Goal: Task Accomplishment & Management: Manage account settings

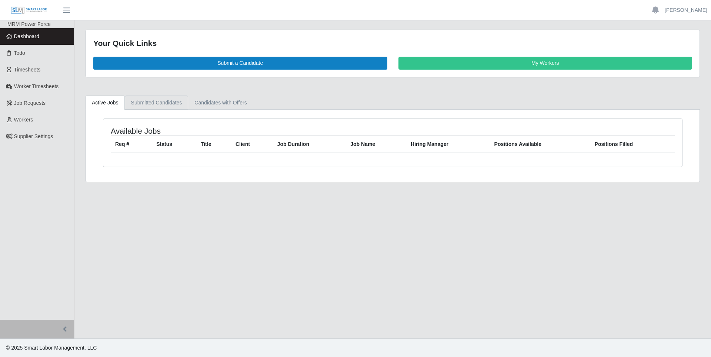
click at [157, 109] on link "Submitted Candidates" at bounding box center [157, 103] width 64 height 14
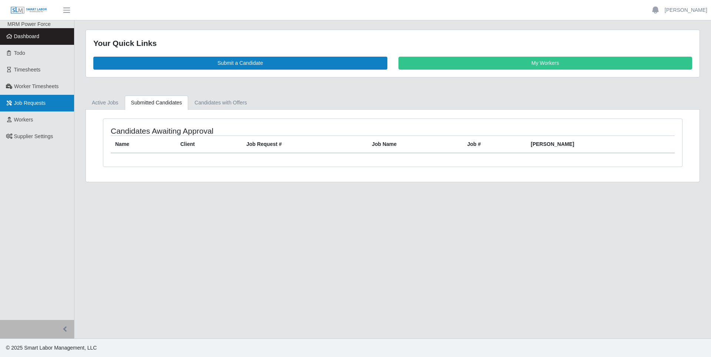
click at [36, 100] on span "Job Requests" at bounding box center [30, 103] width 32 height 6
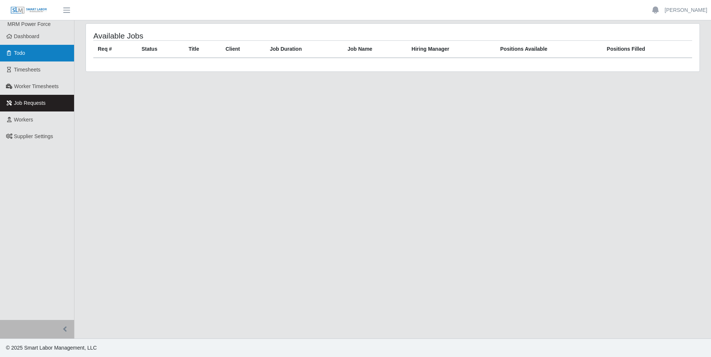
click at [37, 57] on link "Todo" at bounding box center [37, 53] width 74 height 17
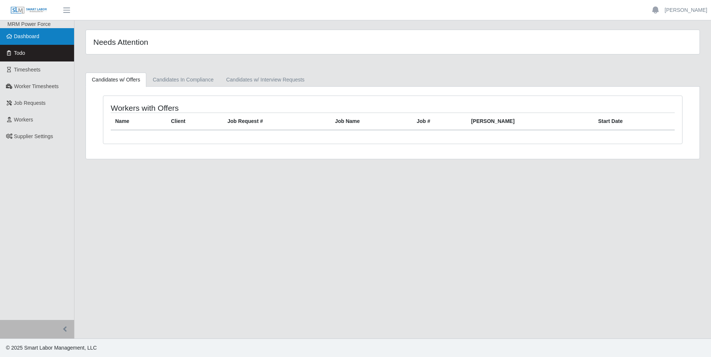
click at [37, 36] on span "Dashboard" at bounding box center [27, 36] width 26 height 6
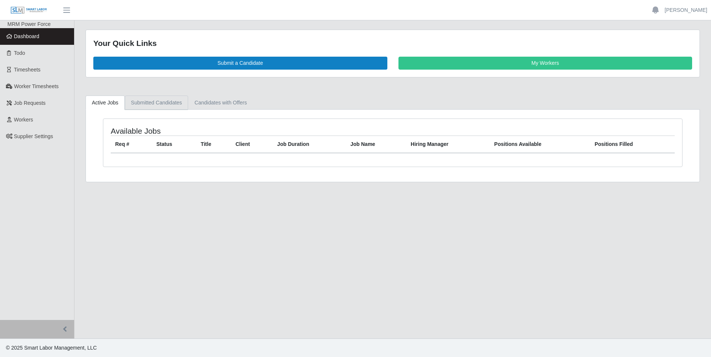
click at [163, 104] on link "Submitted Candidates" at bounding box center [157, 103] width 64 height 14
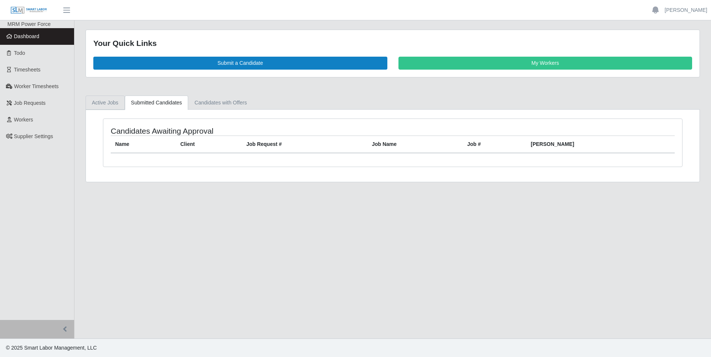
click at [107, 103] on link "Active Jobs" at bounding box center [105, 103] width 39 height 14
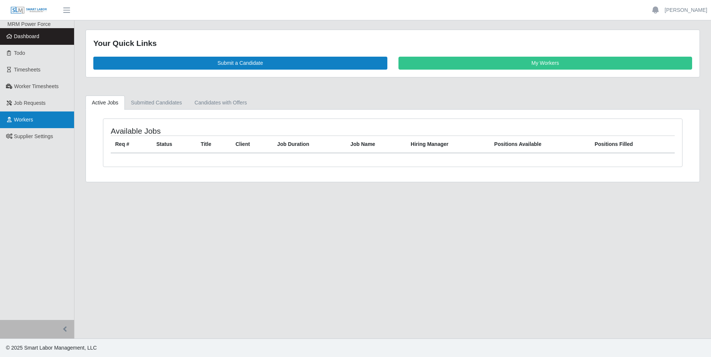
click at [24, 118] on span "Workers" at bounding box center [23, 120] width 19 height 6
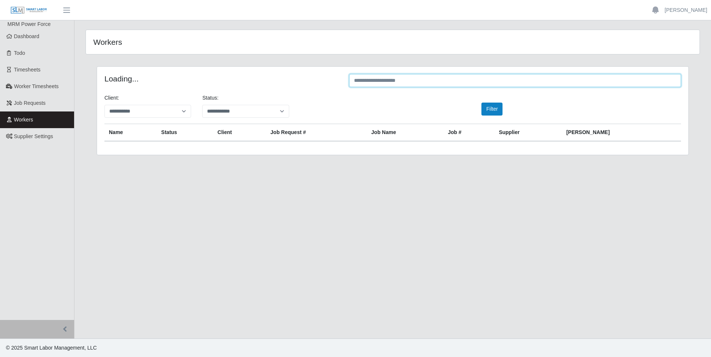
click at [378, 80] on input "text" at bounding box center [515, 80] width 332 height 13
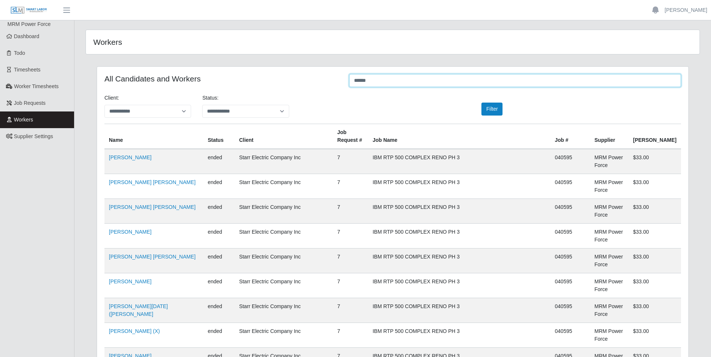
click at [378, 80] on input "******" at bounding box center [515, 80] width 332 height 13
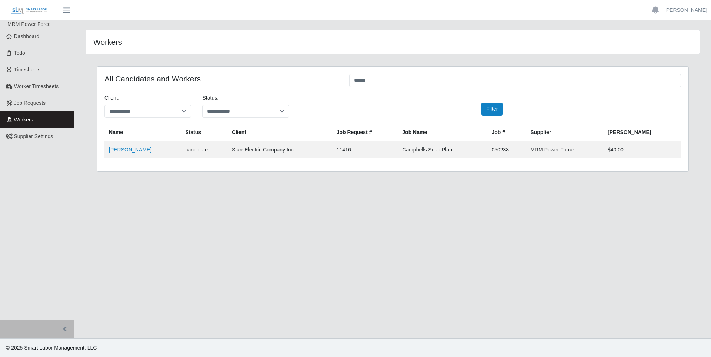
click at [141, 154] on td "Leodan Salinas" at bounding box center [142, 149] width 76 height 17
click at [124, 151] on link "Leodan Salinas" at bounding box center [130, 150] width 43 height 6
drag, startPoint x: 389, startPoint y: 83, endPoint x: 326, endPoint y: 82, distance: 63.7
click at [326, 82] on div "All Candidates and Workers ******" at bounding box center [393, 81] width 588 height 14
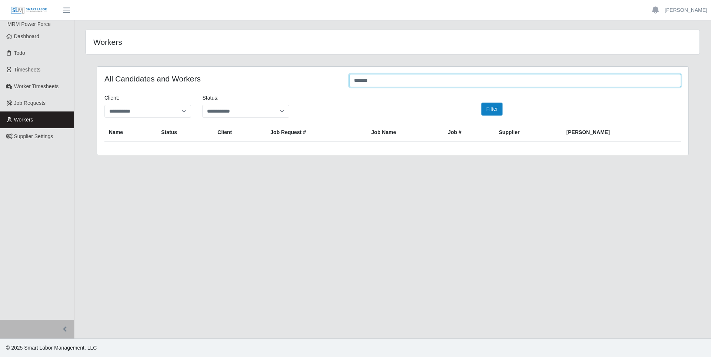
click at [363, 85] on input "*******" at bounding box center [515, 80] width 332 height 13
click at [363, 79] on input "*******" at bounding box center [515, 80] width 332 height 13
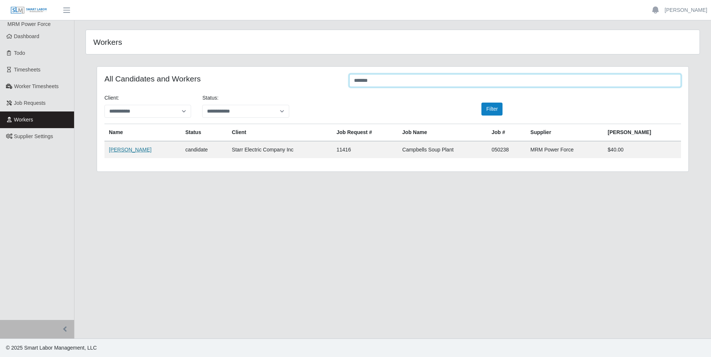
type input "*******"
click at [151, 151] on link "Camille Torres Maldonado" at bounding box center [130, 150] width 43 height 6
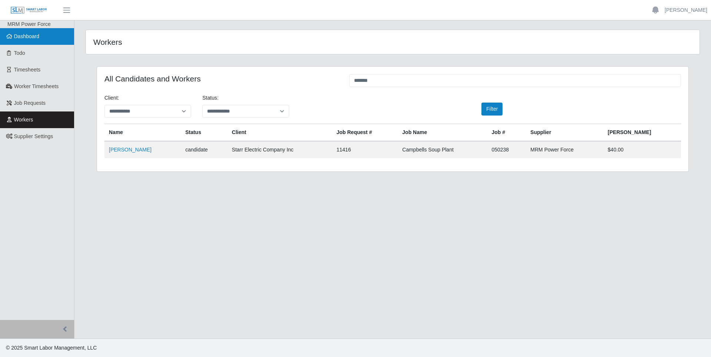
click at [48, 33] on link "Dashboard" at bounding box center [37, 36] width 74 height 17
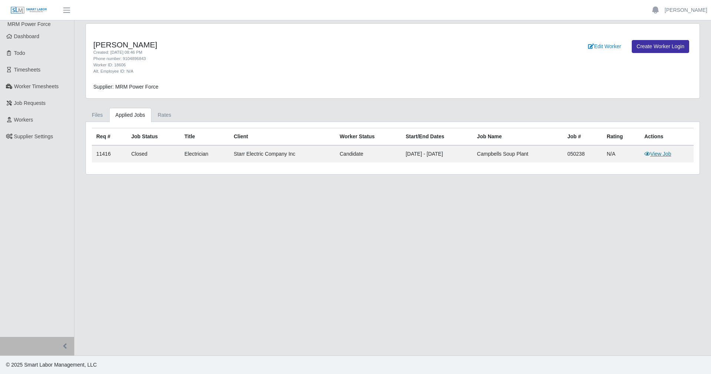
click at [654, 154] on link "View Job" at bounding box center [657, 154] width 27 height 6
click at [161, 113] on link "Rates" at bounding box center [164, 115] width 26 height 14
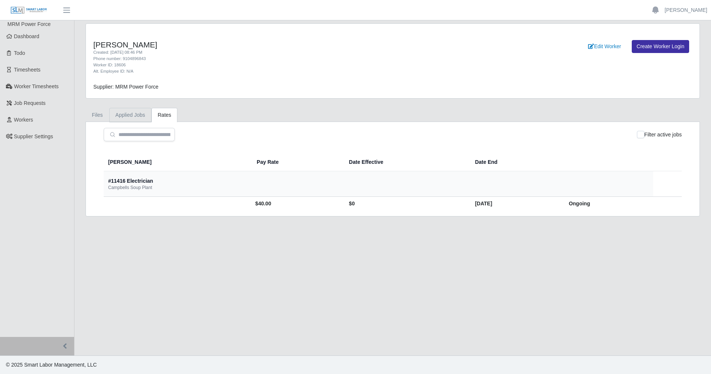
click at [137, 116] on link "Applied Jobs" at bounding box center [130, 115] width 42 height 14
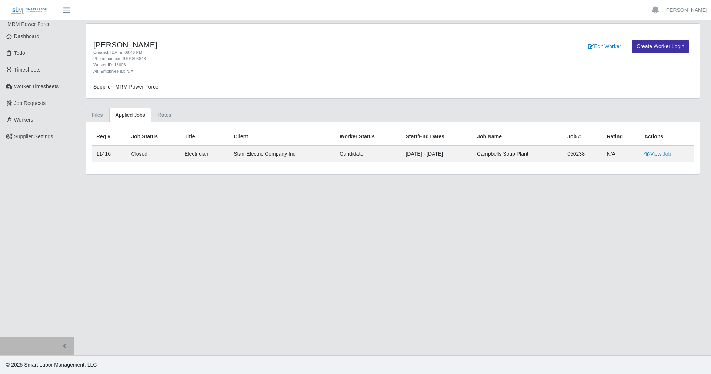
click at [102, 113] on link "Files" at bounding box center [98, 115] width 24 height 14
click at [103, 114] on link "Files" at bounding box center [98, 115] width 24 height 14
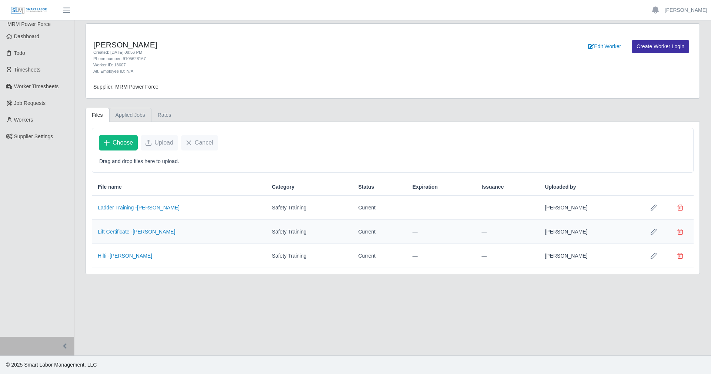
click at [121, 116] on link "Applied Jobs" at bounding box center [130, 115] width 42 height 14
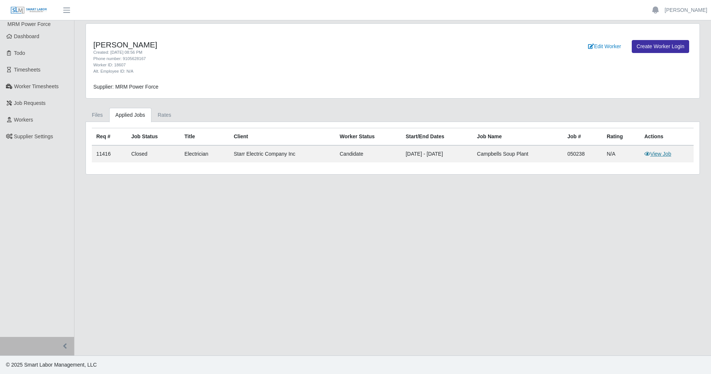
click at [656, 157] on link "View Job" at bounding box center [657, 154] width 27 height 6
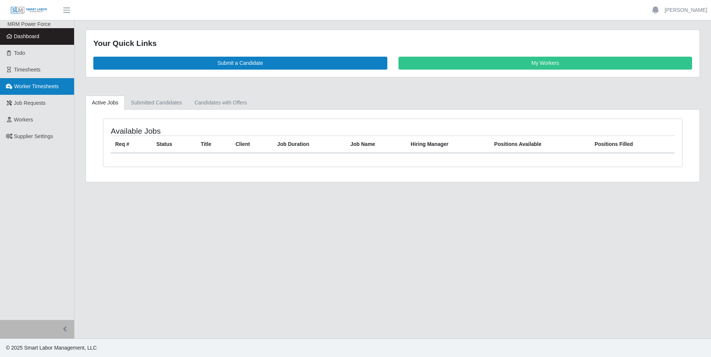
click at [46, 87] on span "Worker Timesheets" at bounding box center [36, 86] width 44 height 6
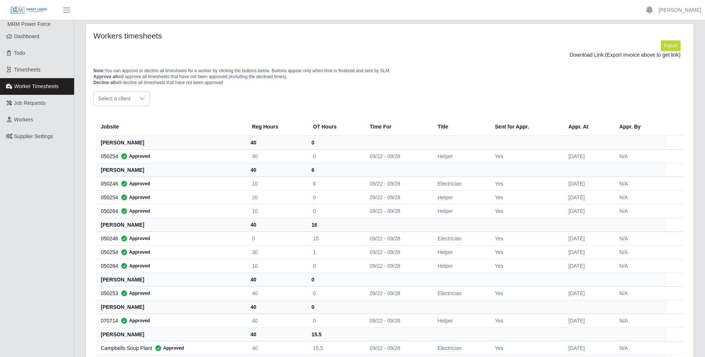
click at [140, 102] on div at bounding box center [142, 99] width 15 height 14
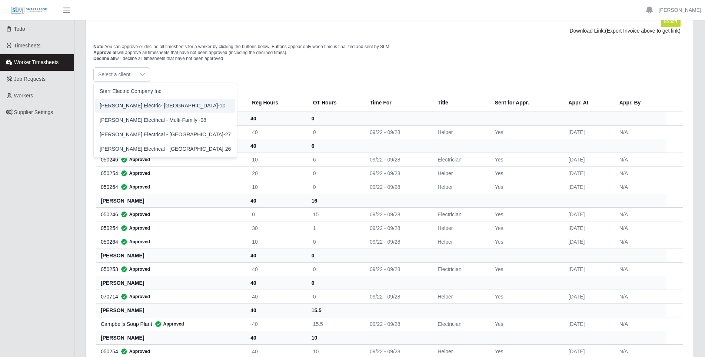
scroll to position [37, 0]
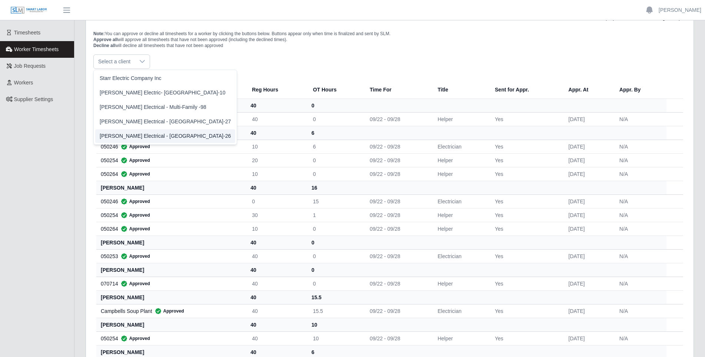
click at [233, 155] on td "050254 Approved" at bounding box center [171, 160] width 150 height 14
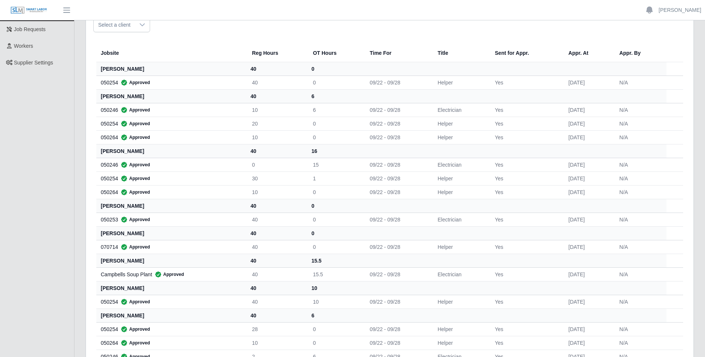
scroll to position [0, 0]
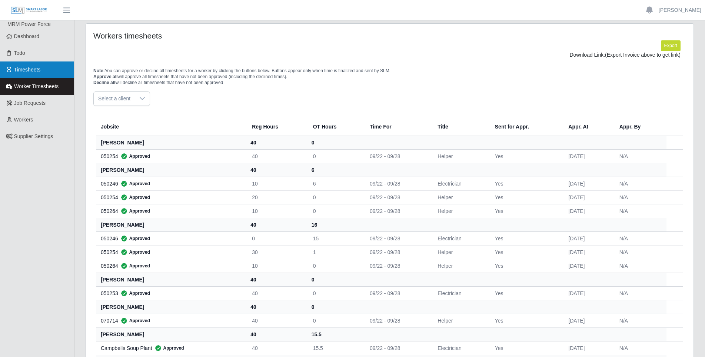
click at [27, 74] on link "Timesheets" at bounding box center [37, 69] width 74 height 17
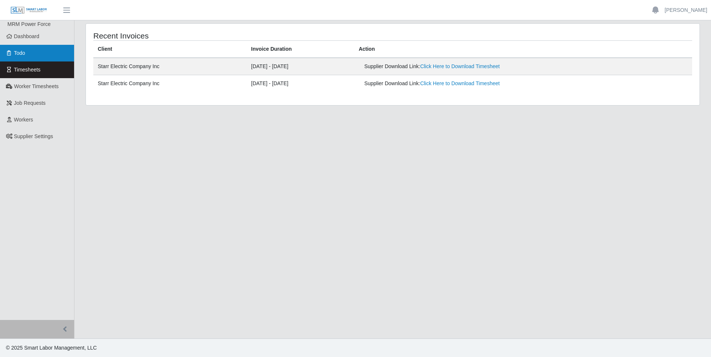
click at [27, 56] on link "Todo" at bounding box center [37, 53] width 74 height 17
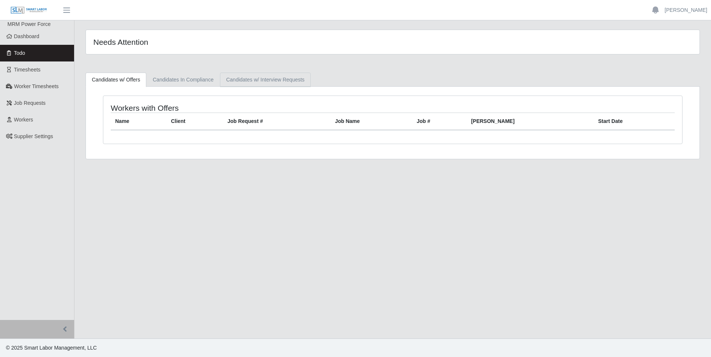
click at [252, 81] on link "Candidates w/ Interview Requests" at bounding box center [265, 80] width 91 height 14
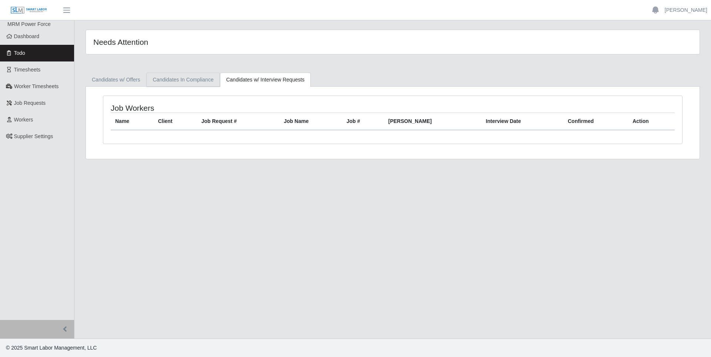
click at [188, 83] on link "Candidates In Compliance" at bounding box center [182, 80] width 73 height 14
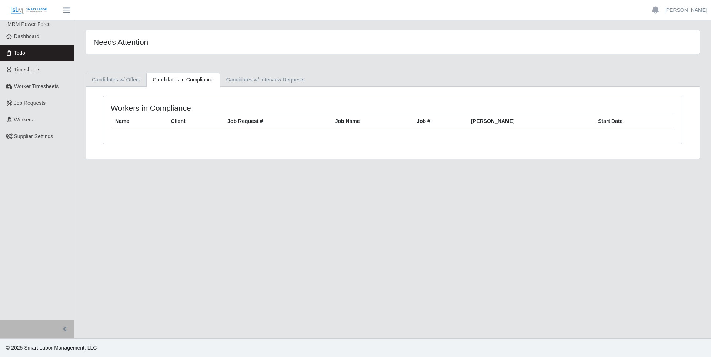
click at [124, 83] on link "Candidates w/ Offers" at bounding box center [116, 80] width 61 height 14
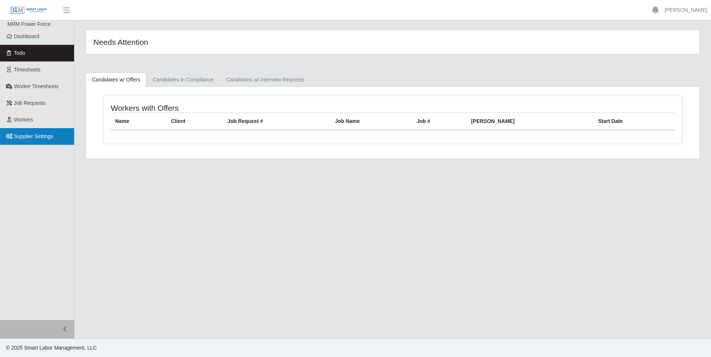
click at [24, 138] on span "Supplier Settings" at bounding box center [33, 136] width 39 height 6
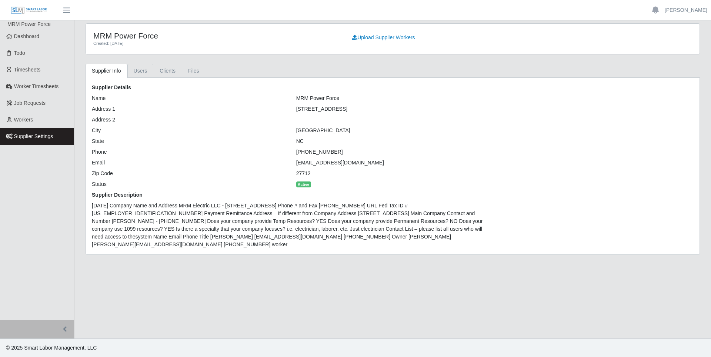
click at [137, 74] on link "Users" at bounding box center [140, 71] width 26 height 14
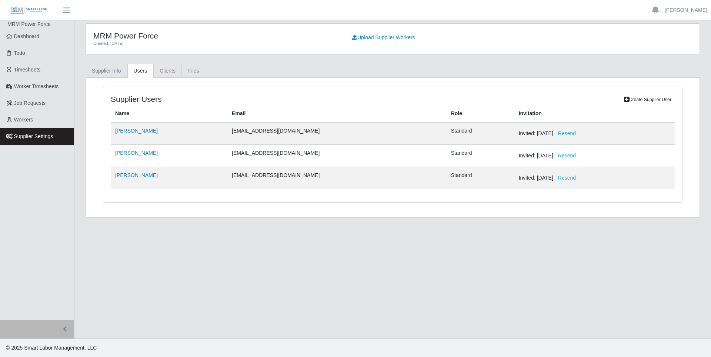
click at [170, 70] on link "Clients" at bounding box center [167, 71] width 29 height 14
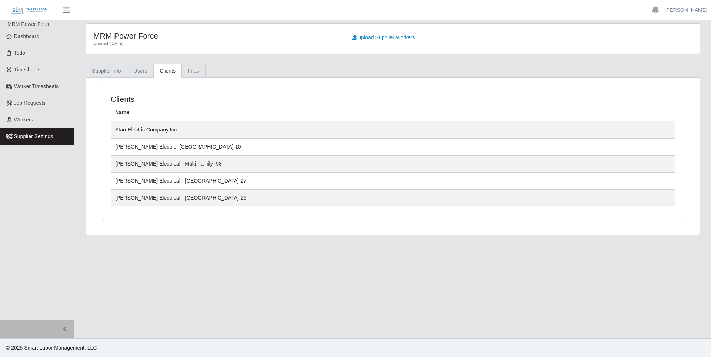
click at [196, 73] on link "Files" at bounding box center [194, 71] width 24 height 14
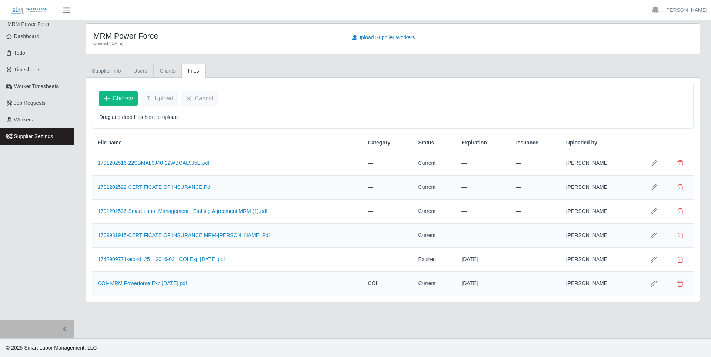
click at [174, 71] on link "Clients" at bounding box center [167, 71] width 29 height 14
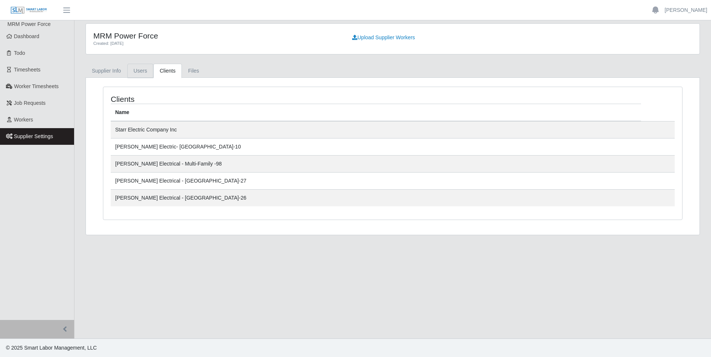
click at [145, 70] on link "Users" at bounding box center [140, 71] width 26 height 14
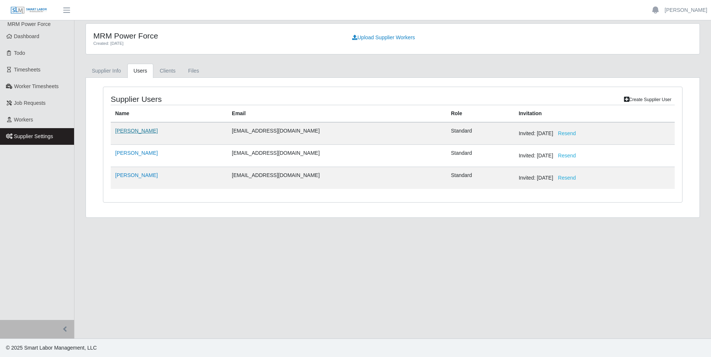
click at [137, 131] on link "[PERSON_NAME]" at bounding box center [136, 131] width 43 height 6
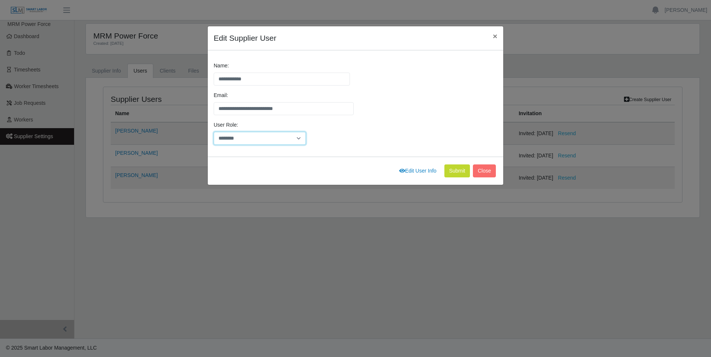
click at [300, 138] on select "********" at bounding box center [260, 138] width 92 height 13
click at [332, 118] on div "**********" at bounding box center [355, 106] width 287 height 30
drag, startPoint x: 317, startPoint y: 108, endPoint x: 170, endPoint y: 113, distance: 146.7
click at [170, 113] on div "**********" at bounding box center [355, 178] width 711 height 357
click at [403, 171] on icon at bounding box center [402, 170] width 6 height 5
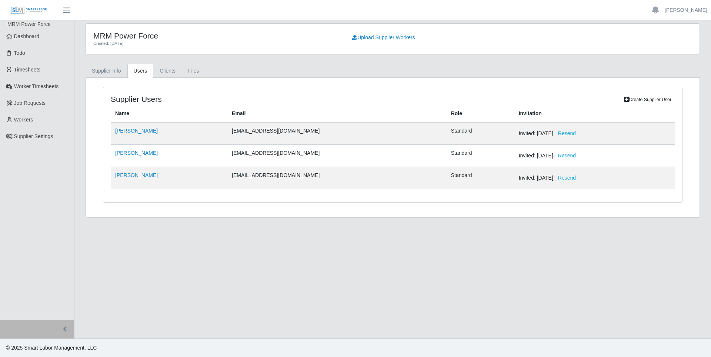
click at [141, 180] on td "[PERSON_NAME]" at bounding box center [169, 178] width 117 height 22
click at [142, 176] on link "[PERSON_NAME]" at bounding box center [136, 175] width 43 height 6
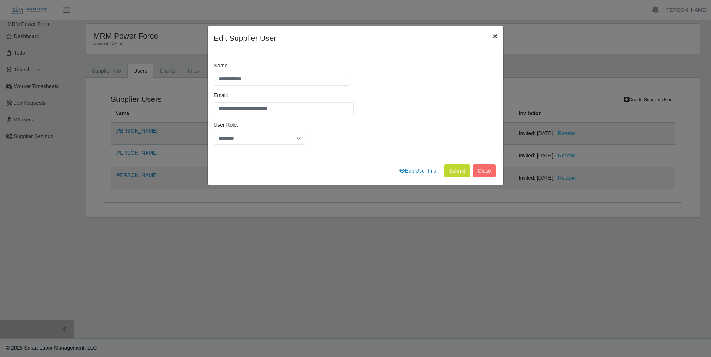
click at [493, 39] on span "×" at bounding box center [495, 36] width 4 height 9
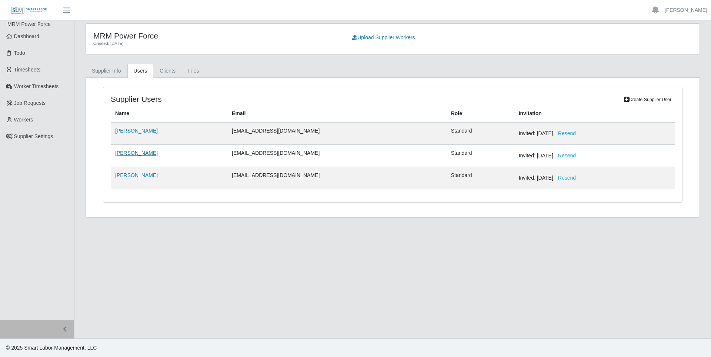
click at [140, 152] on link "[PERSON_NAME]" at bounding box center [136, 153] width 43 height 6
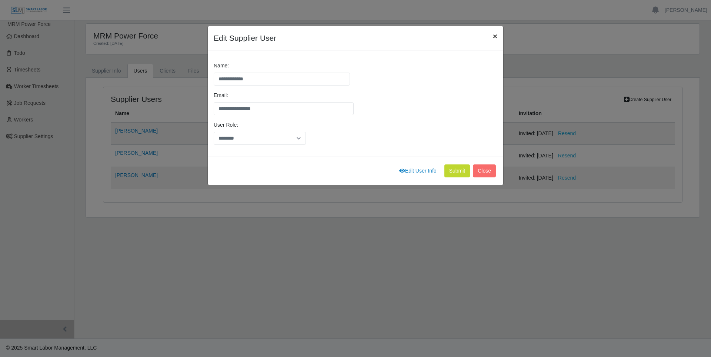
click at [495, 36] on span "×" at bounding box center [495, 36] width 4 height 9
